Goal: Information Seeking & Learning: Learn about a topic

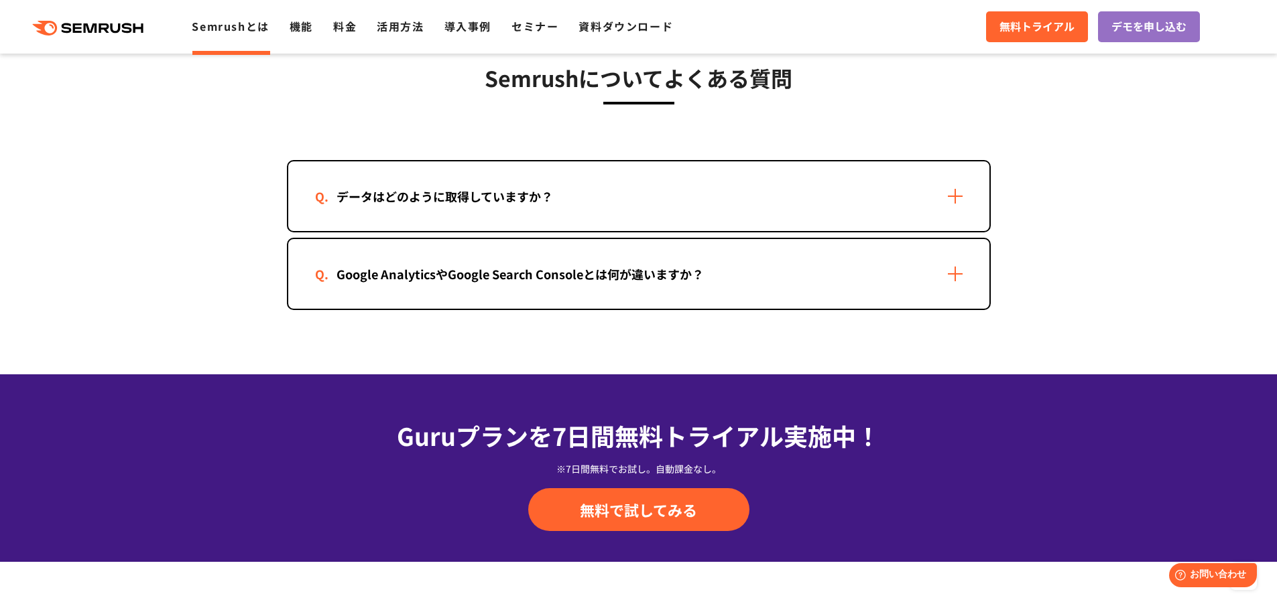
scroll to position [2747, 0]
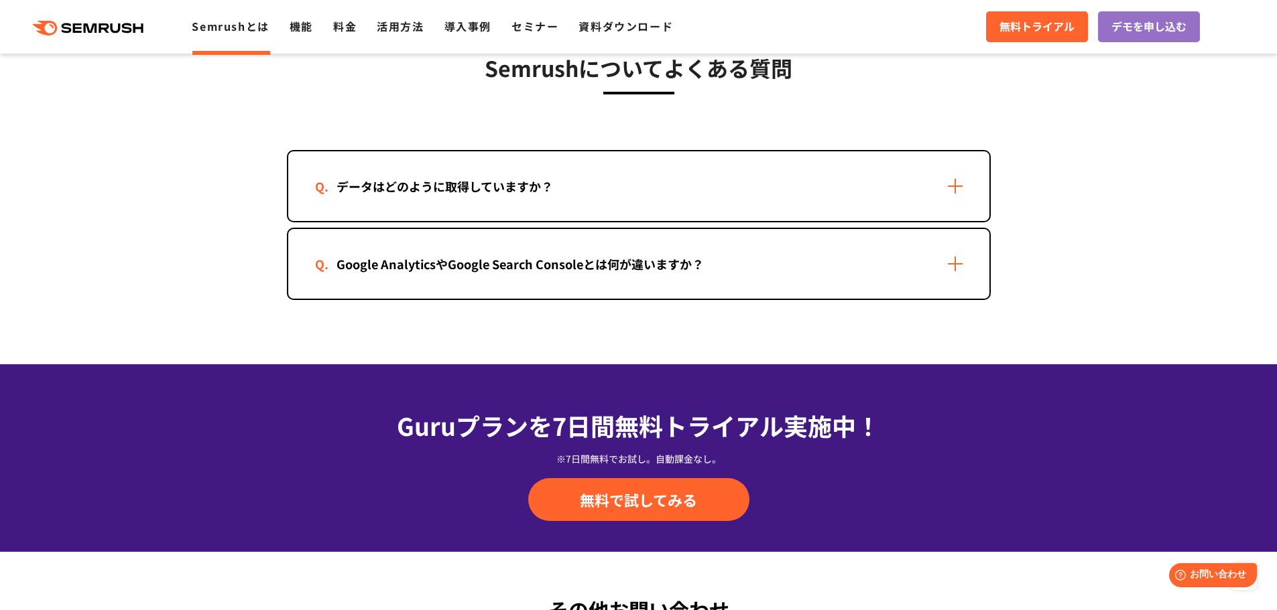
click at [720, 277] on div "Google AnalyticsやGoogle Search Consoleとは何が違いますか？" at bounding box center [638, 264] width 701 height 70
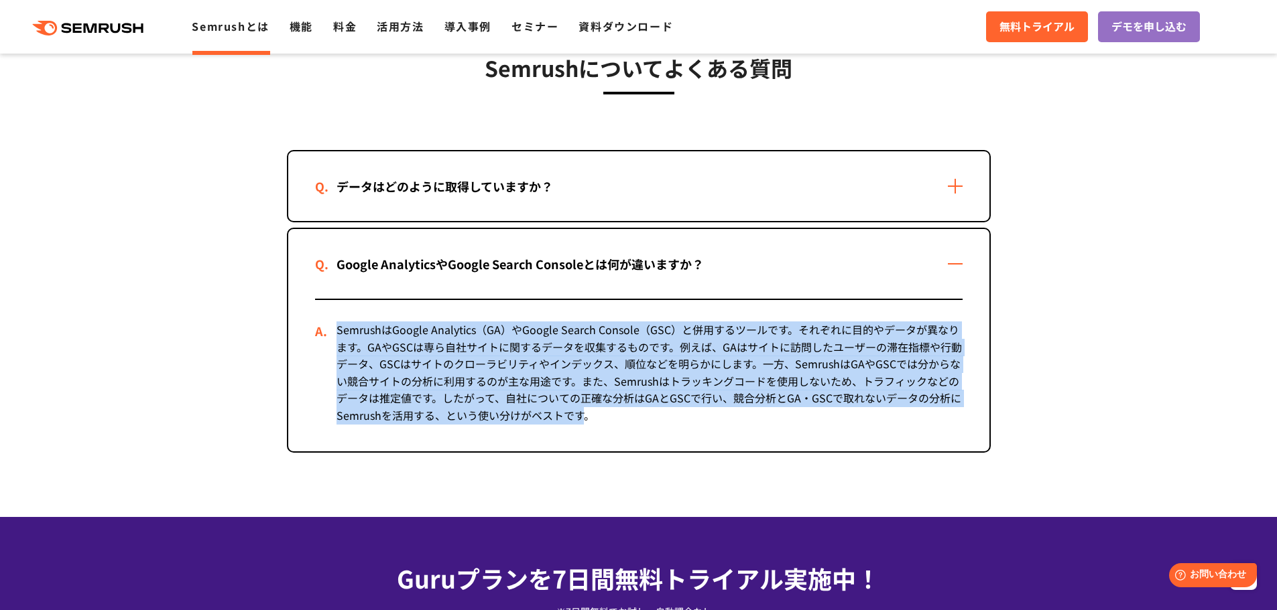
drag, startPoint x: 333, startPoint y: 329, endPoint x: 587, endPoint y: 419, distance: 269.6
click at [587, 419] on div "SemrushはGoogle Analytics（GA）やGoogle Search Console（GSC）と併用するツールです。それぞれに目的やデータが異…" at bounding box center [638, 375] width 647 height 151
copy div "SemrushはGoogle Analytics（GA）やGoogle Search Console（GSC）と併用するツールです。それぞれに目的やデータが異…"
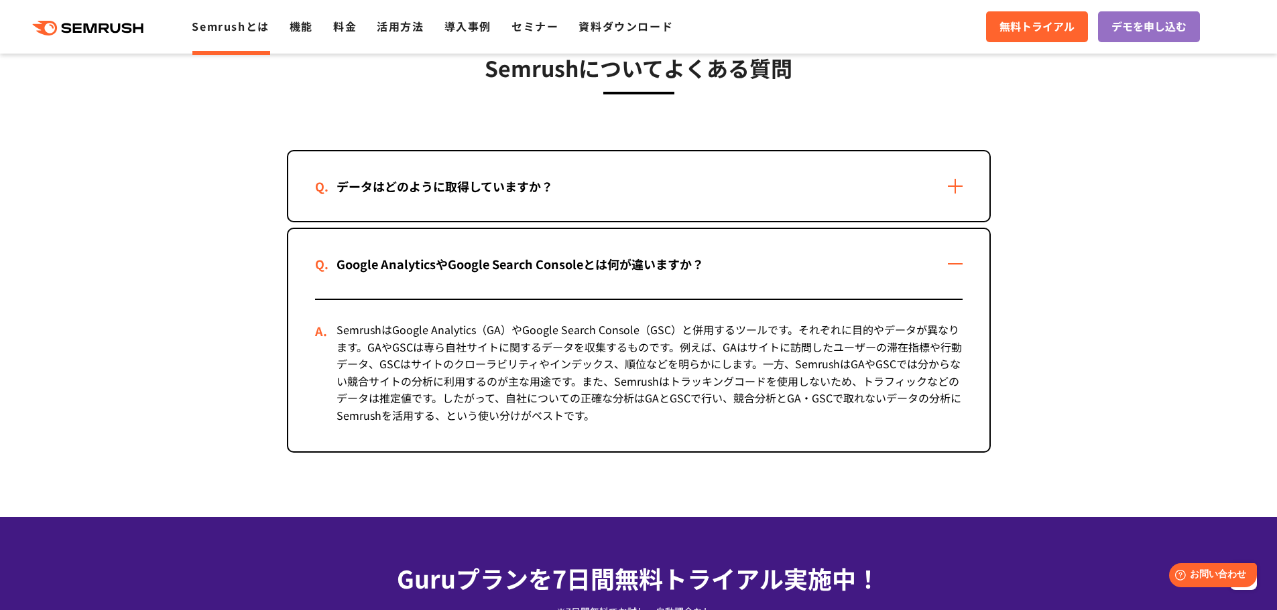
click at [806, 253] on div "Google AnalyticsやGoogle Search Consoleとは何が違いますか？" at bounding box center [638, 264] width 701 height 70
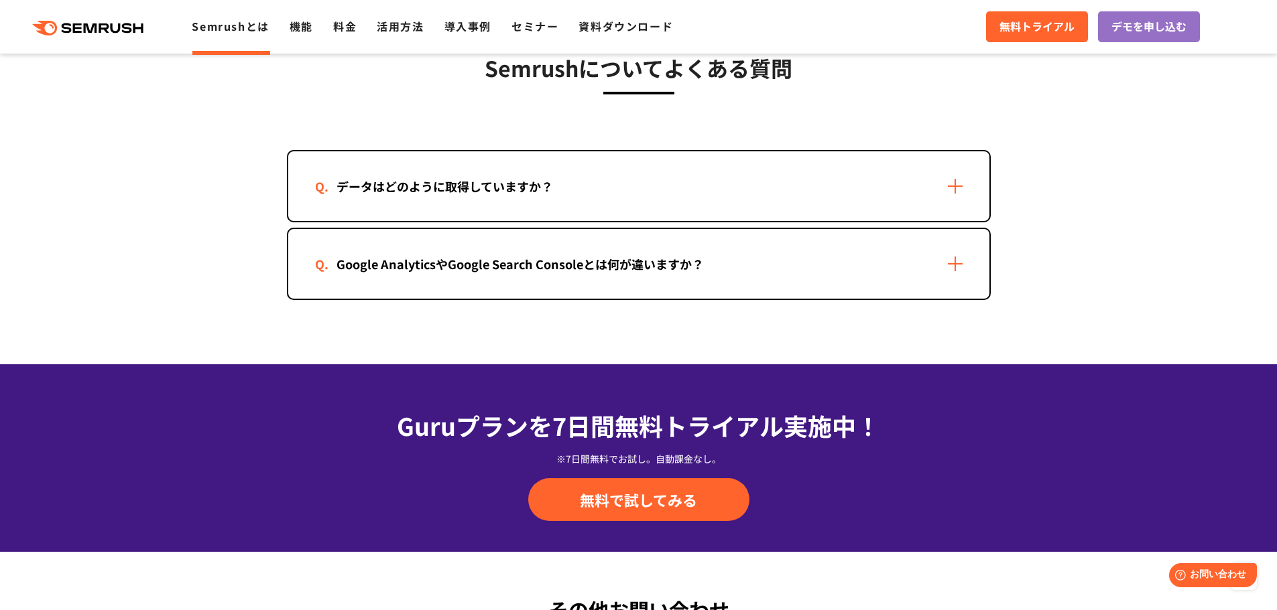
click at [802, 177] on div "データはどのように取得していますか？" at bounding box center [638, 186] width 701 height 70
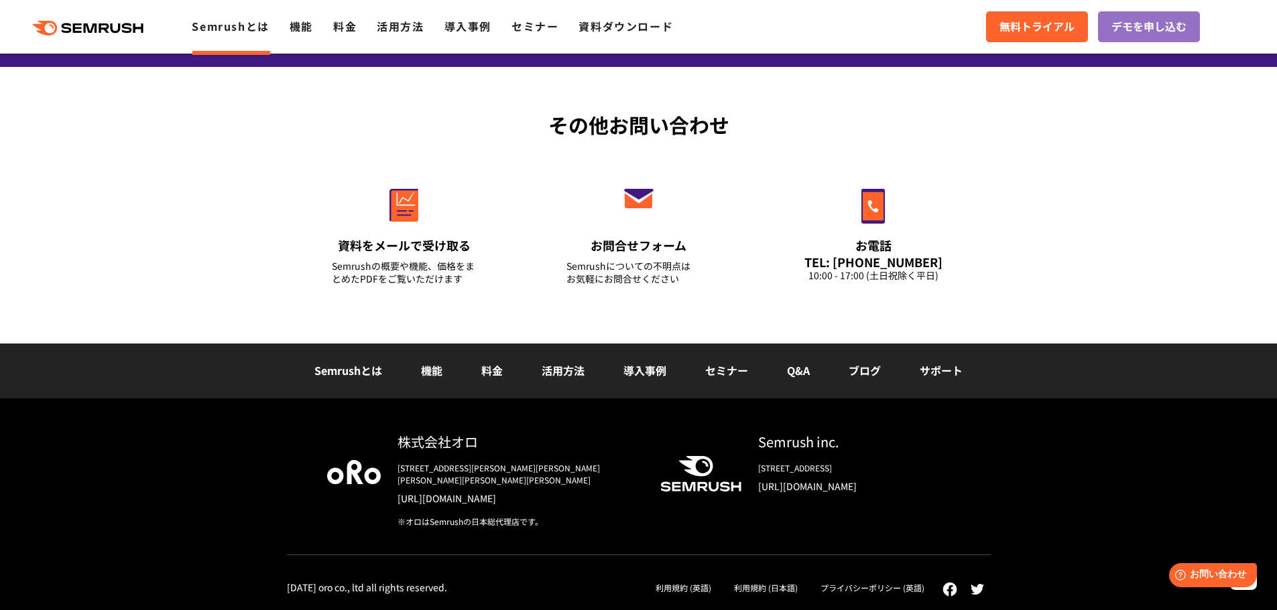
scroll to position [3389, 0]
click at [294, 23] on link "機能" at bounding box center [300, 26] width 23 height 16
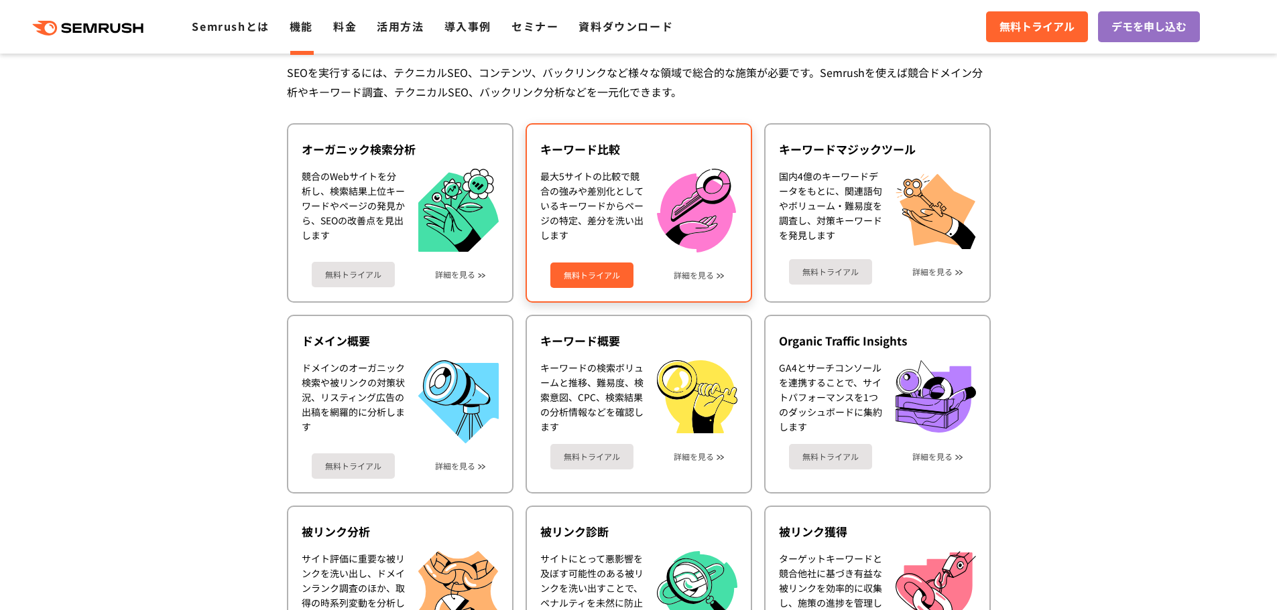
scroll to position [335, 0]
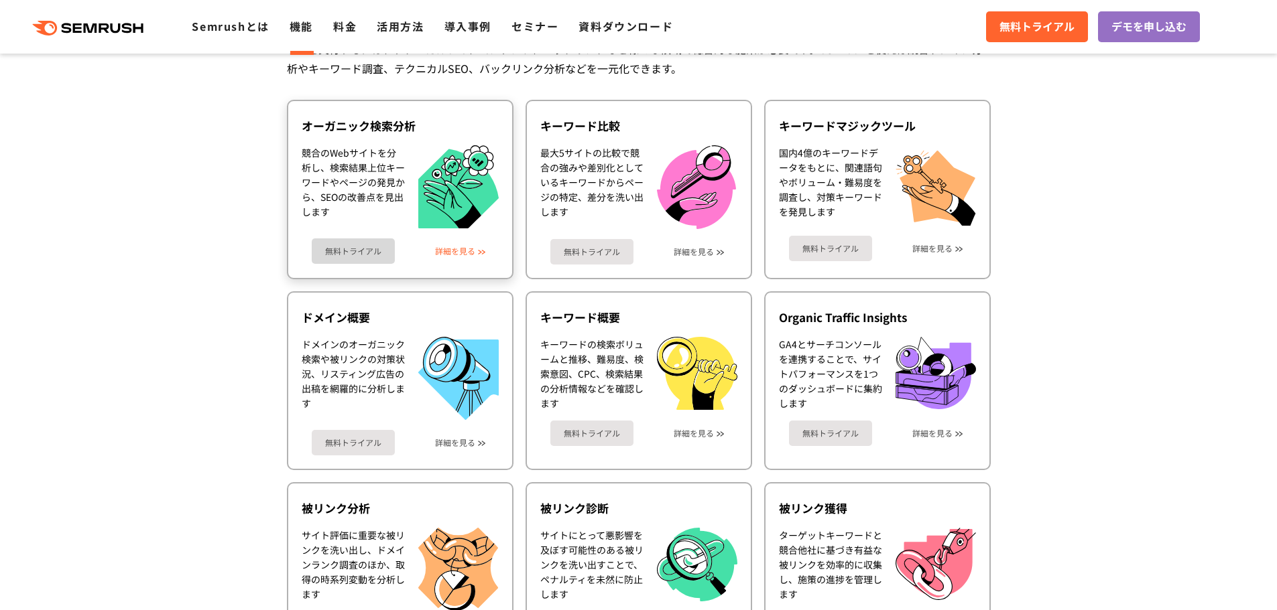
click at [463, 253] on link "詳細を見る" at bounding box center [455, 251] width 40 height 9
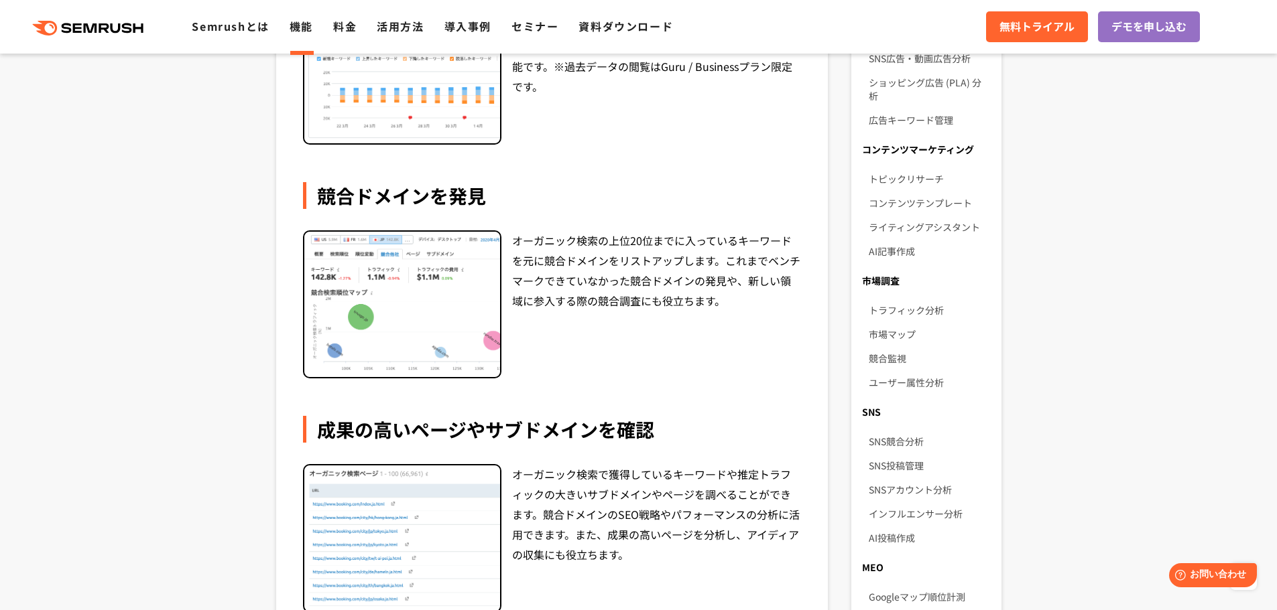
scroll to position [670, 0]
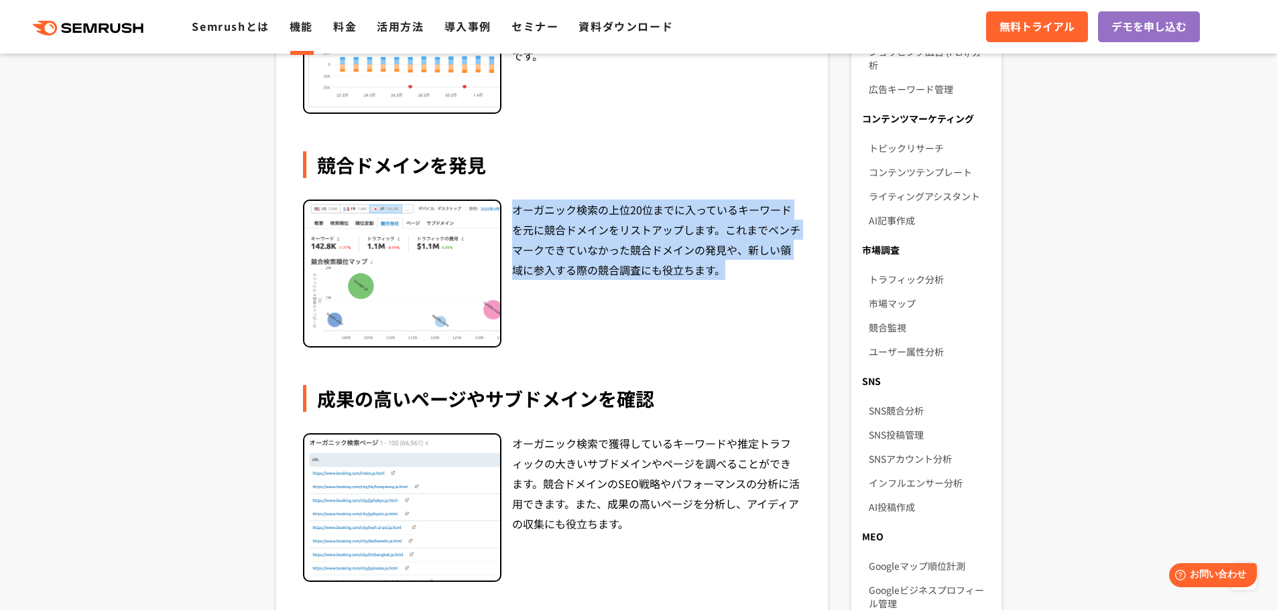
drag, startPoint x: 515, startPoint y: 205, endPoint x: 726, endPoint y: 267, distance: 220.7
click at [726, 267] on div "オーガニック検索の上位20位までに入っているキーワードを元に競合ドメインをリストアップします。これまでベンチマークできていなかった競合ドメインの発見や、新しい…" at bounding box center [656, 274] width 289 height 149
click at [745, 295] on div "オーガニック検索の上位20位までに入っているキーワードを元に競合ドメインをリストアップします。これまでベンチマークできていなかった競合ドメインの発見や、新しい…" at bounding box center [656, 274] width 289 height 149
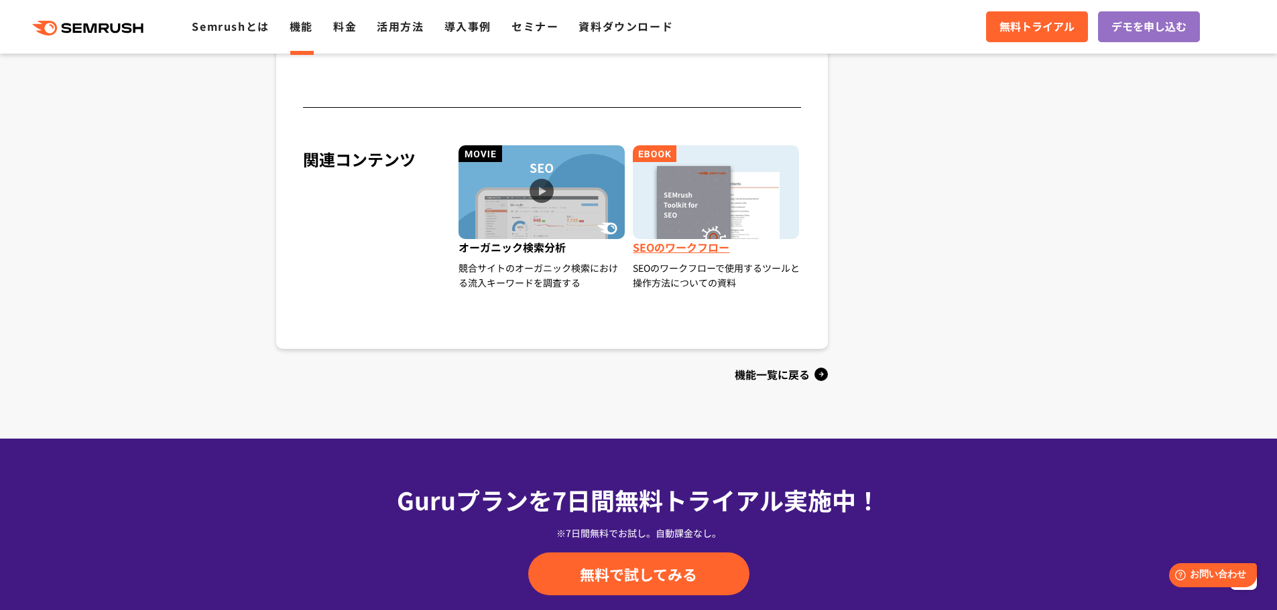
scroll to position [1407, 0]
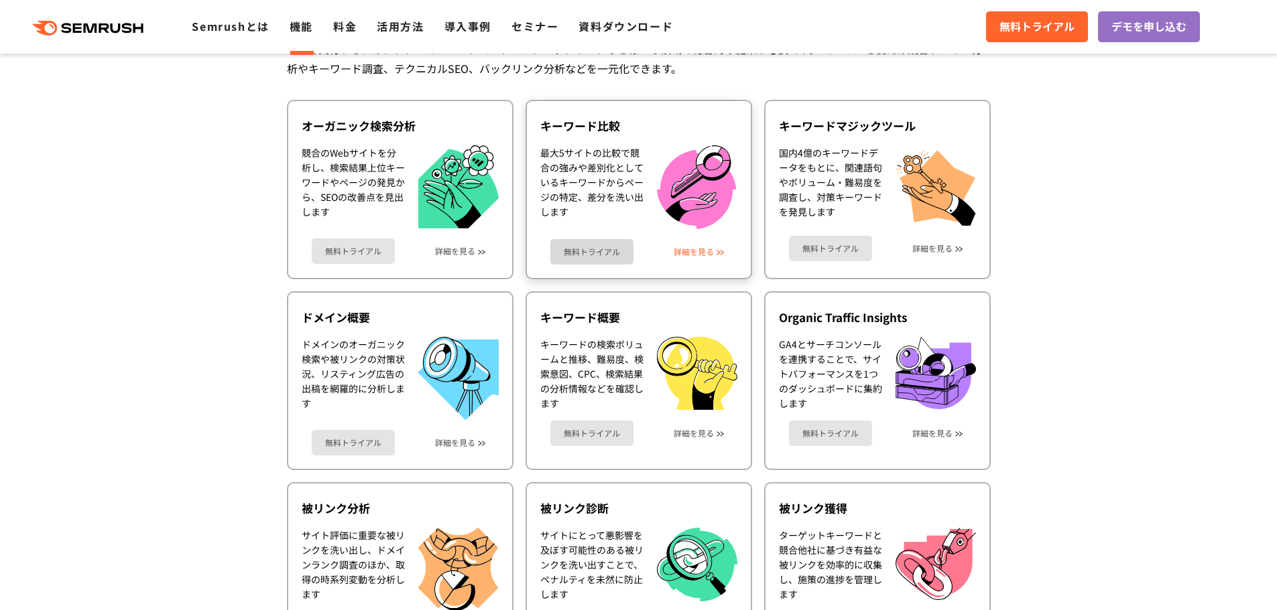
click at [696, 249] on link "詳細を見る" at bounding box center [693, 251] width 40 height 9
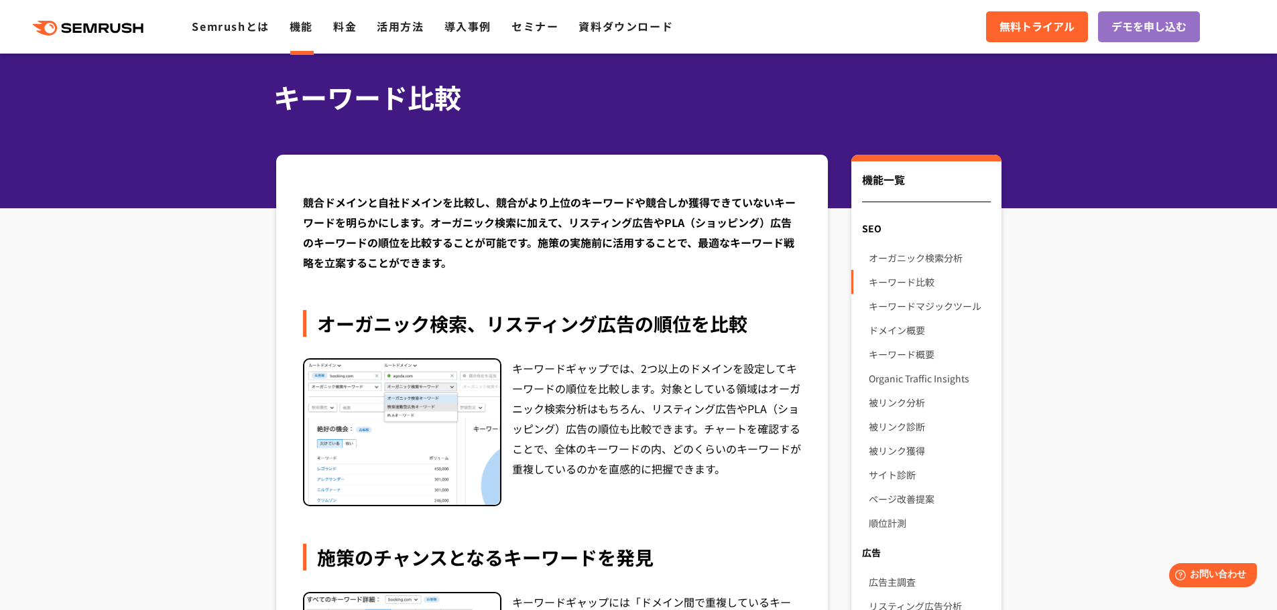
scroll to position [67, 0]
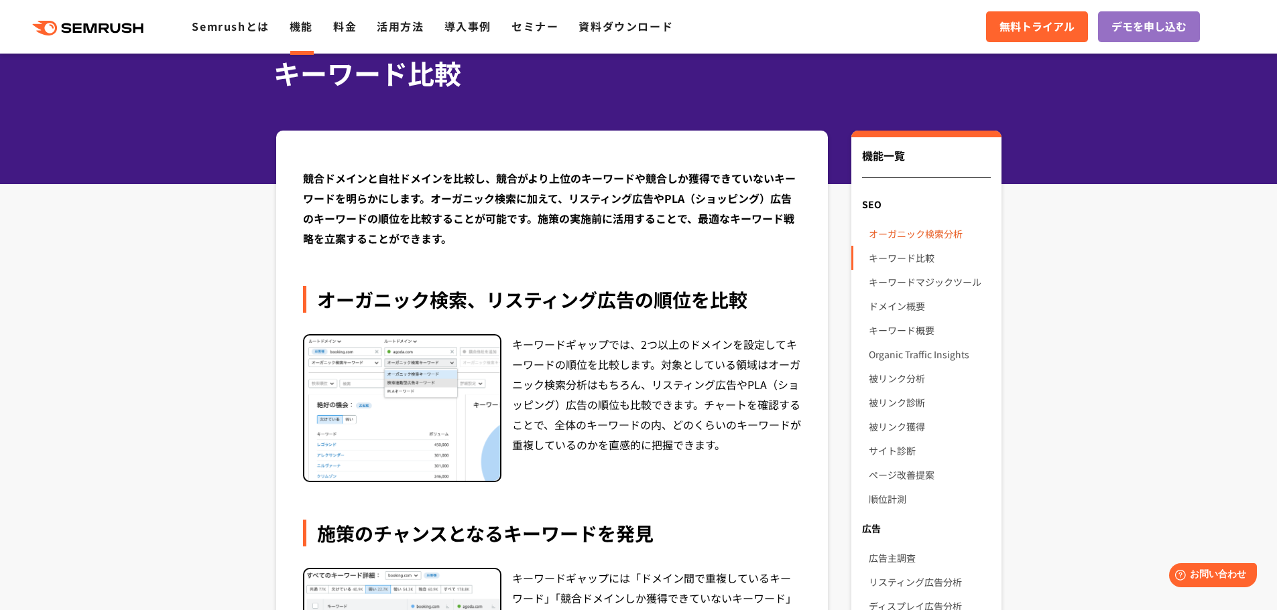
click at [898, 237] on link "オーガニック検索分析" at bounding box center [928, 234] width 121 height 24
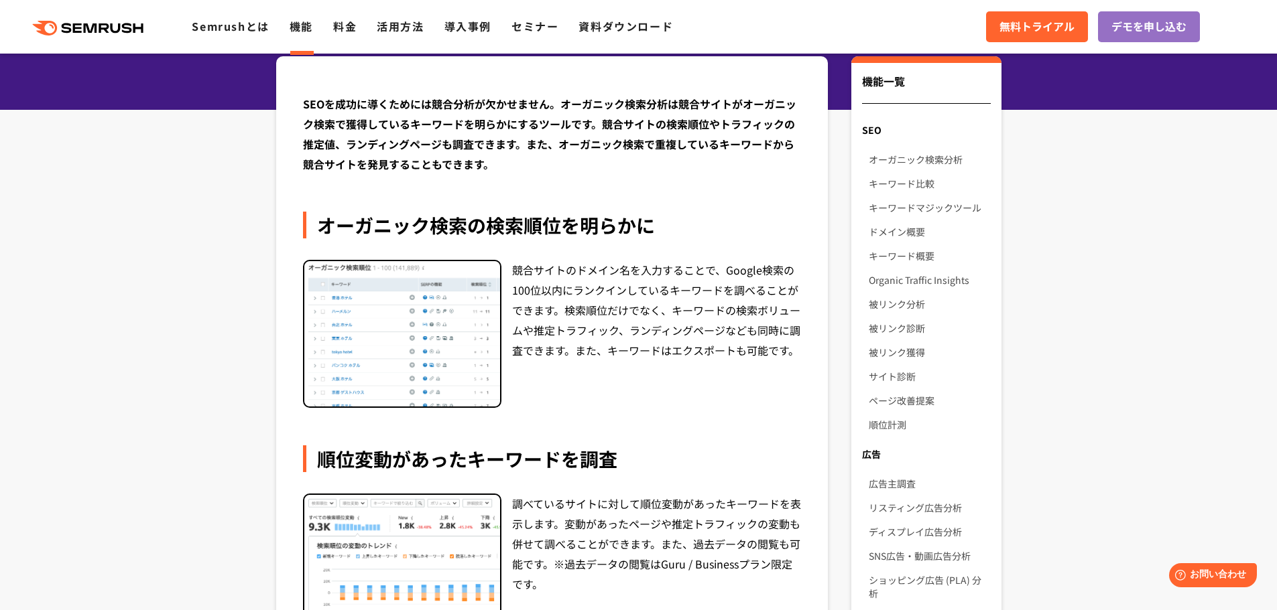
scroll to position [134, 0]
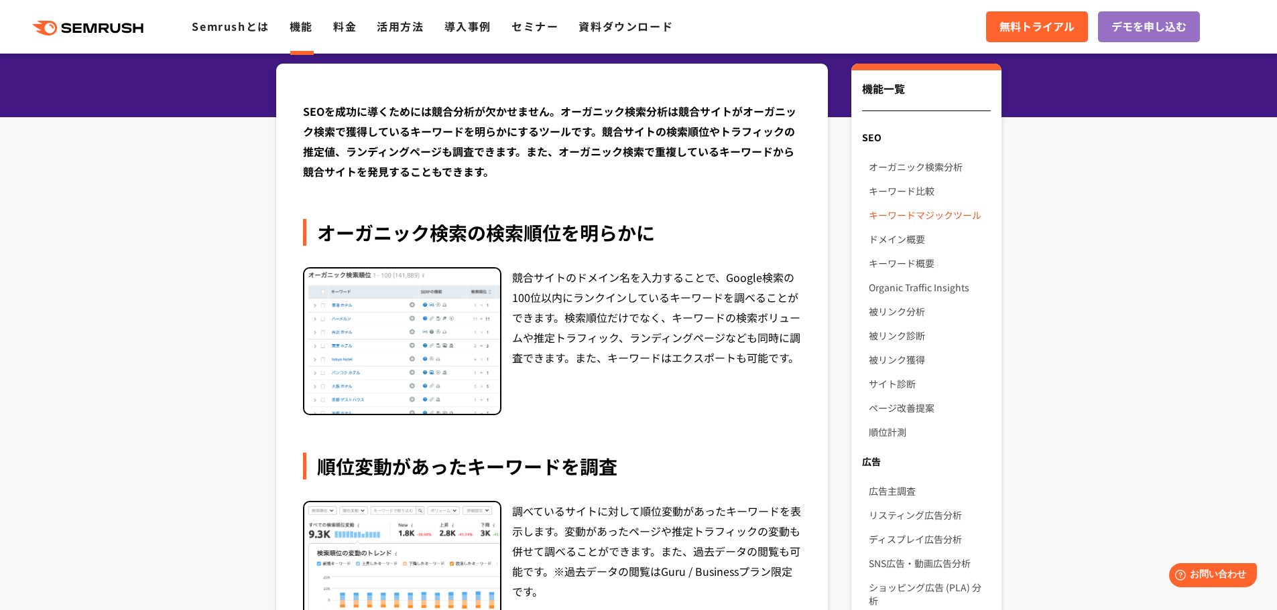
click at [902, 217] on link "キーワードマジックツール" at bounding box center [928, 215] width 121 height 24
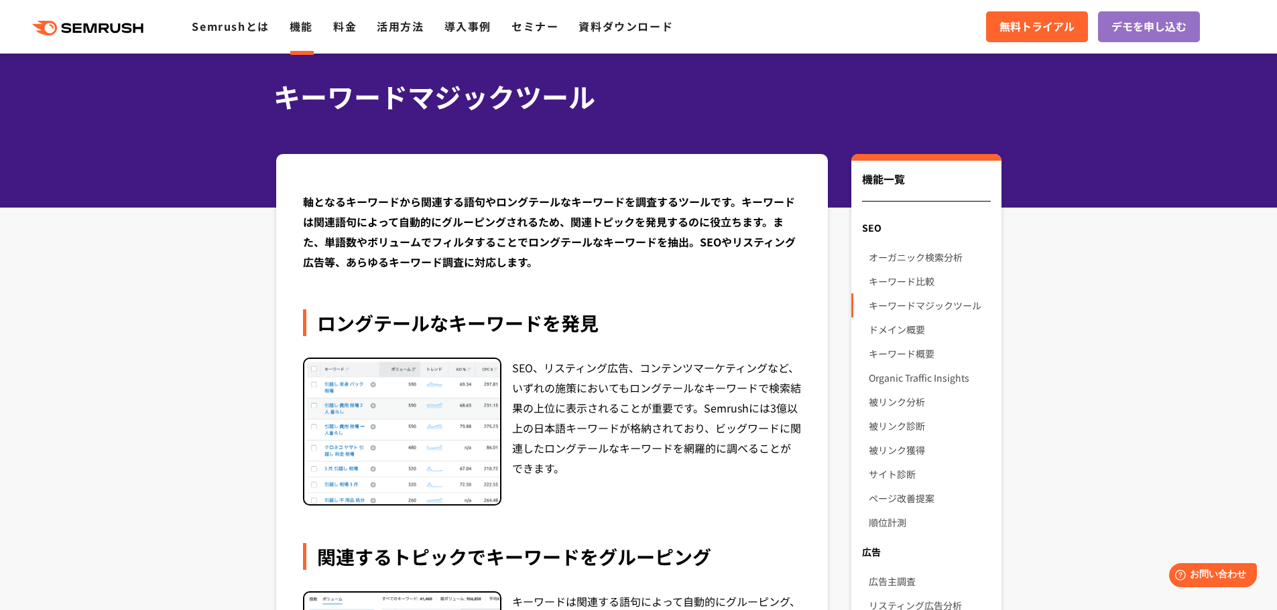
scroll to position [67, 0]
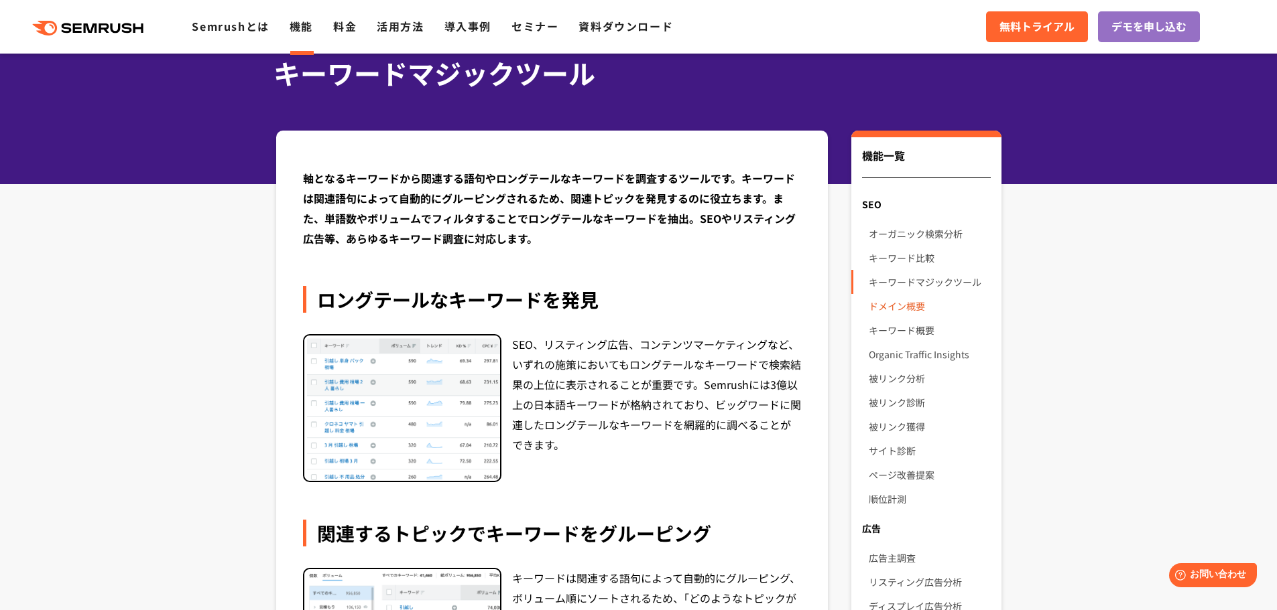
click at [902, 308] on link "ドメイン概要" at bounding box center [928, 306] width 121 height 24
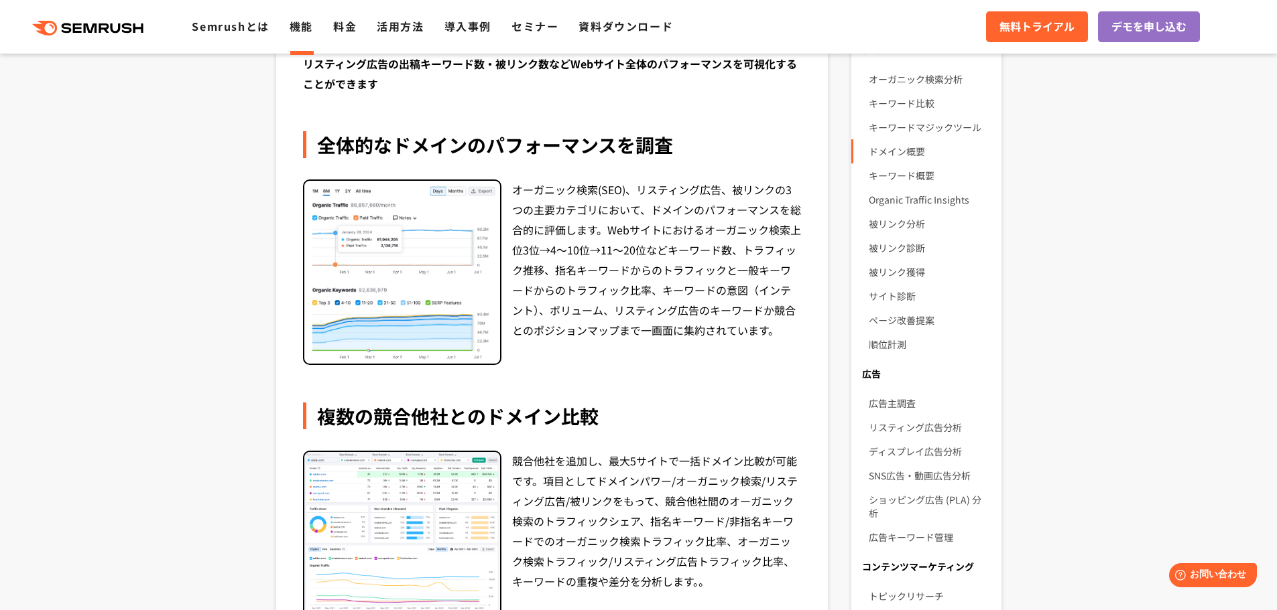
scroll to position [201, 0]
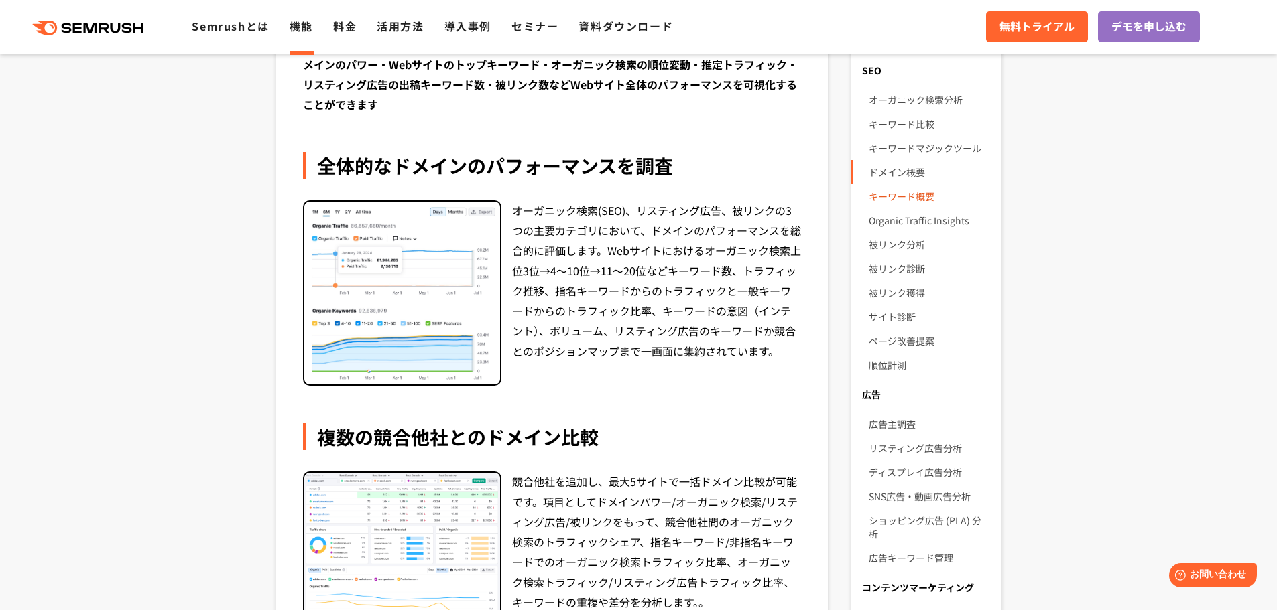
click at [899, 188] on link "キーワード概要" at bounding box center [928, 196] width 121 height 24
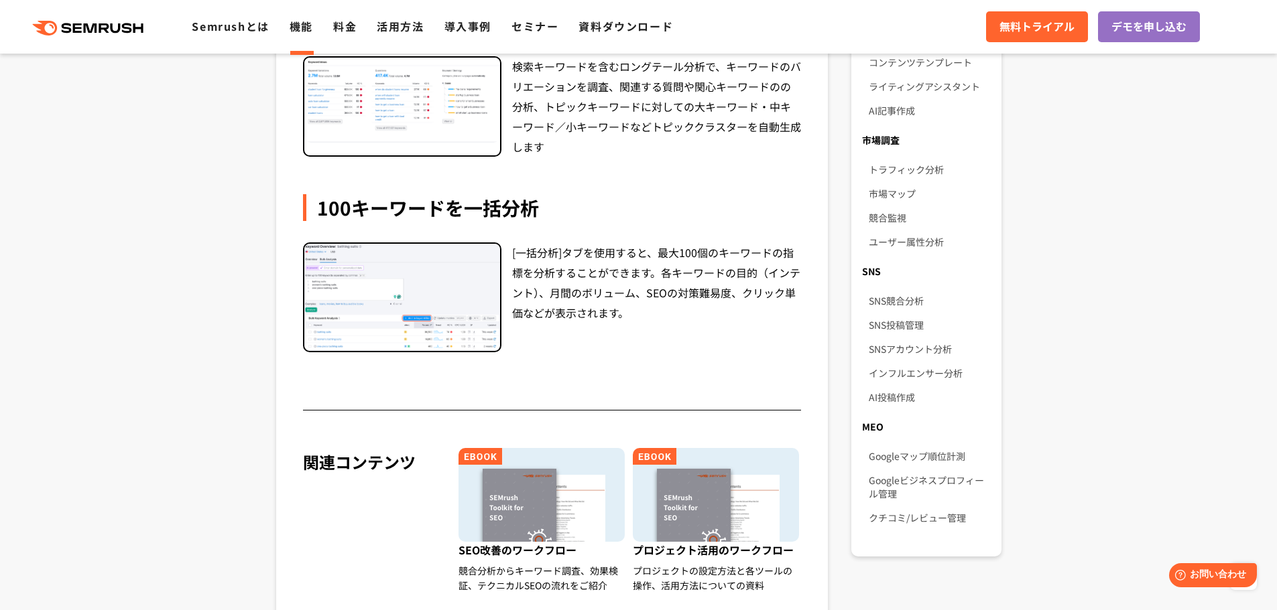
scroll to position [804, 0]
